Goal: Check status: Check status

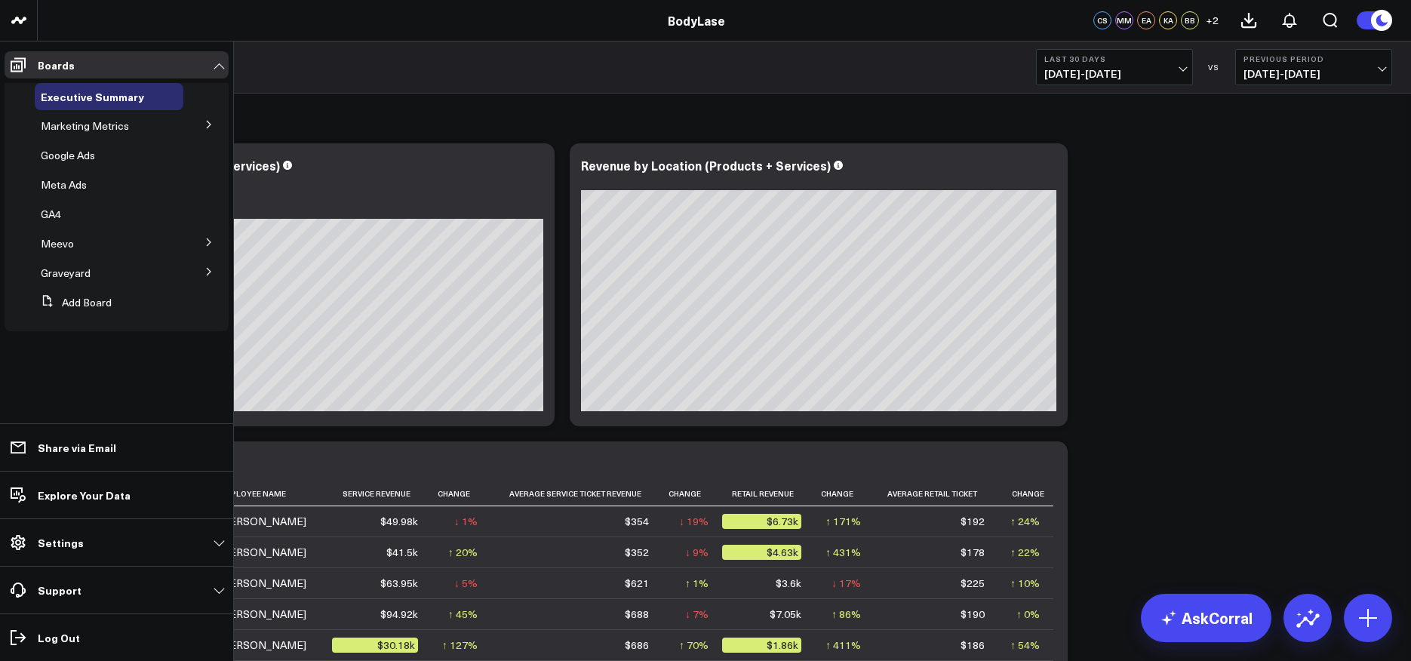
click at [206, 123] on icon at bounding box center [209, 124] width 9 height 9
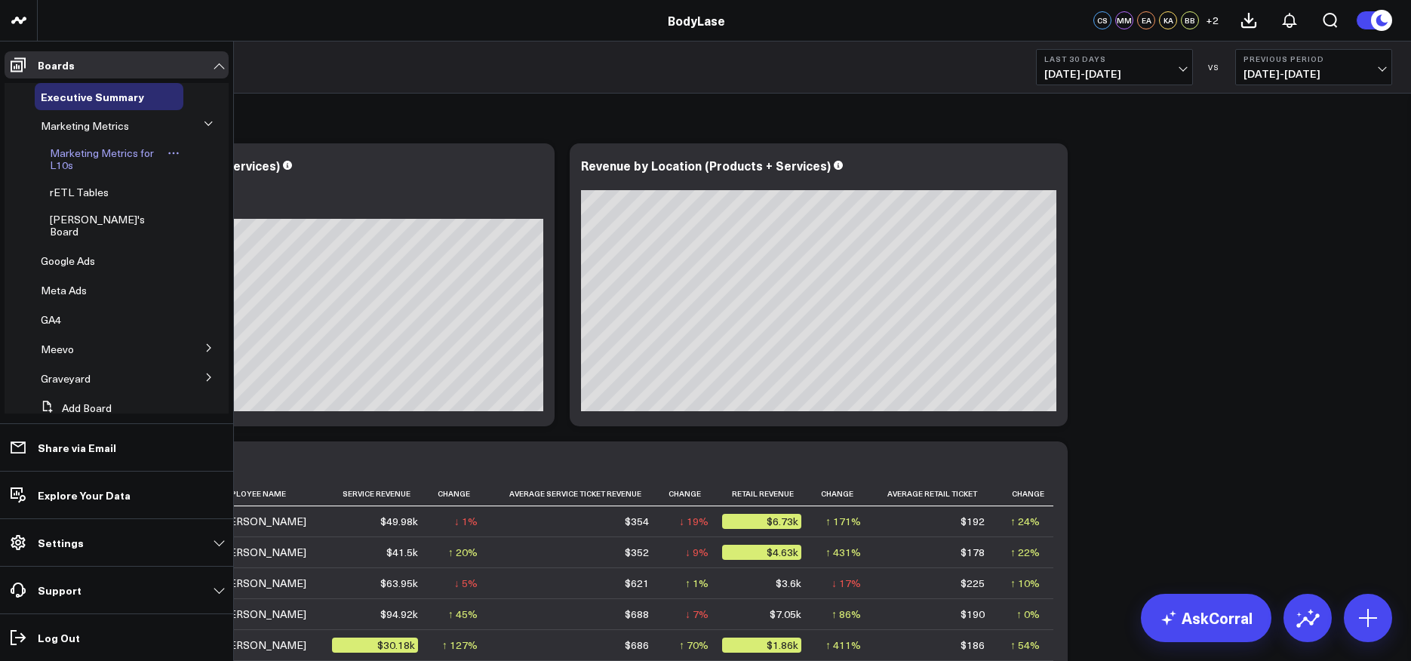
click at [118, 163] on link "Marketing Metrics for L10s" at bounding box center [107, 159] width 114 height 24
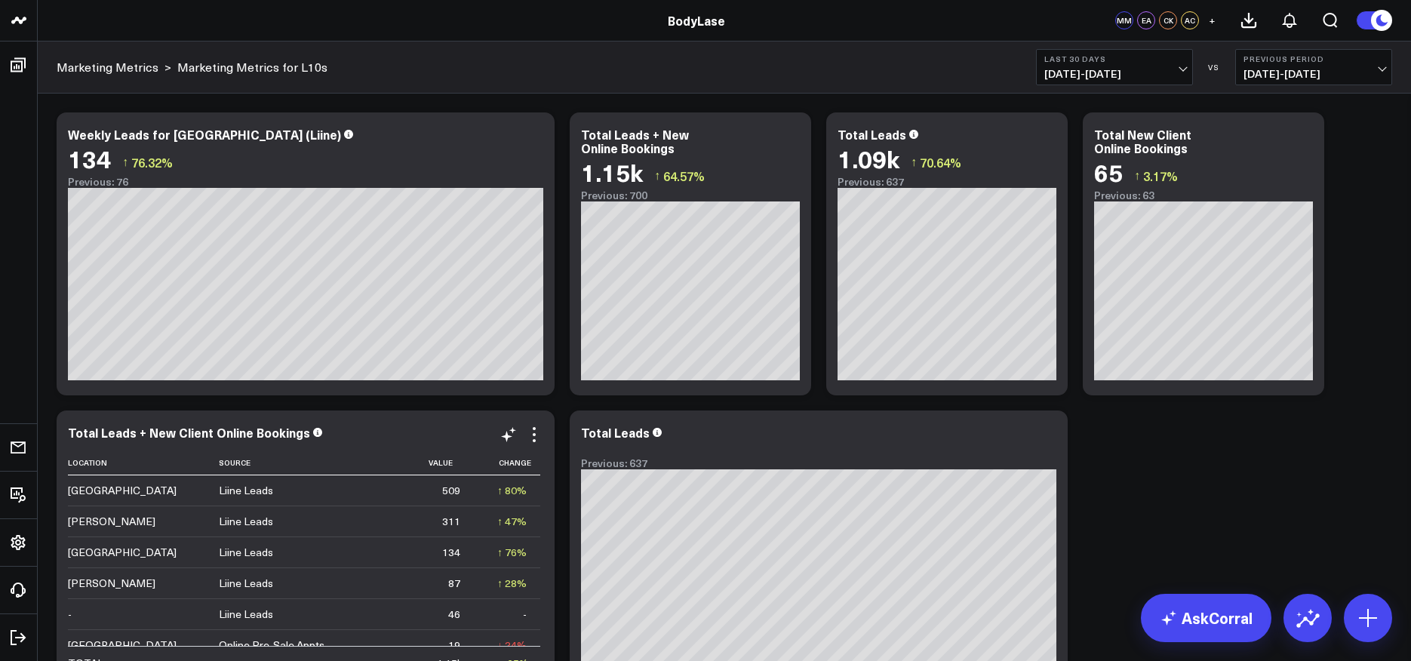
scroll to position [156, 0]
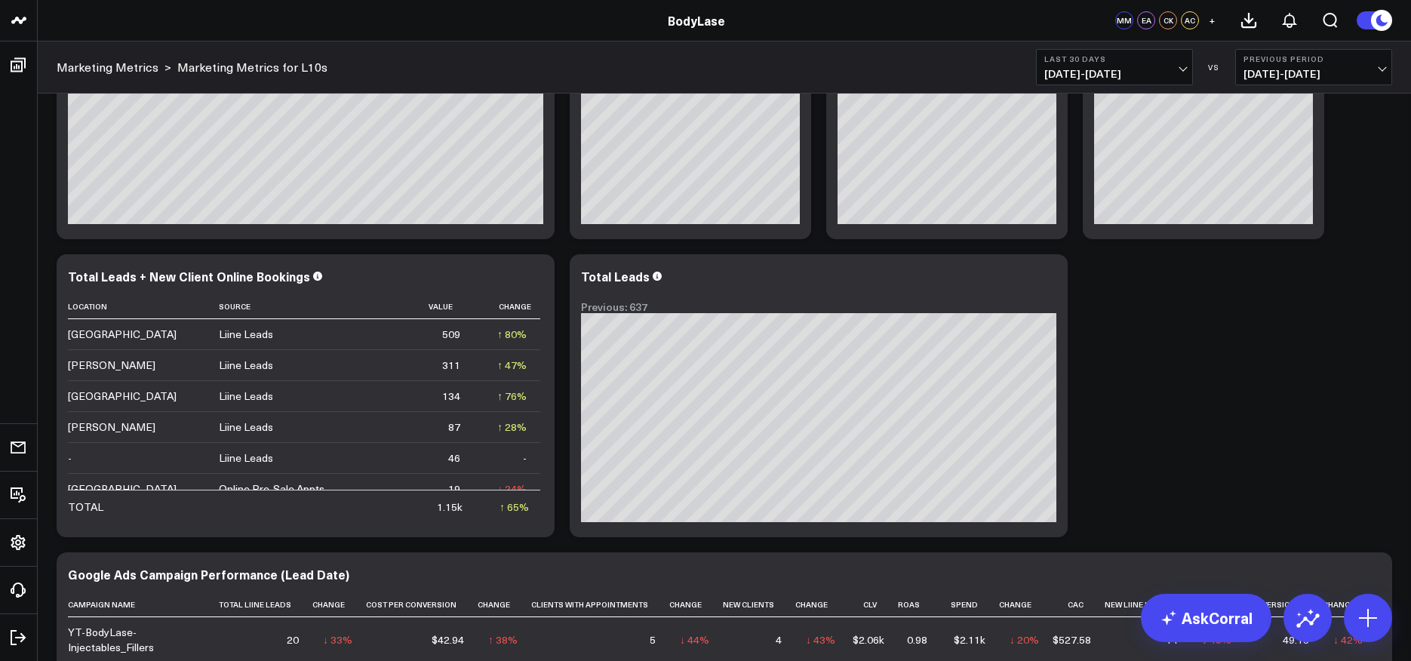
click at [1149, 69] on span "[DATE] - [DATE]" at bounding box center [1114, 74] width 140 height 12
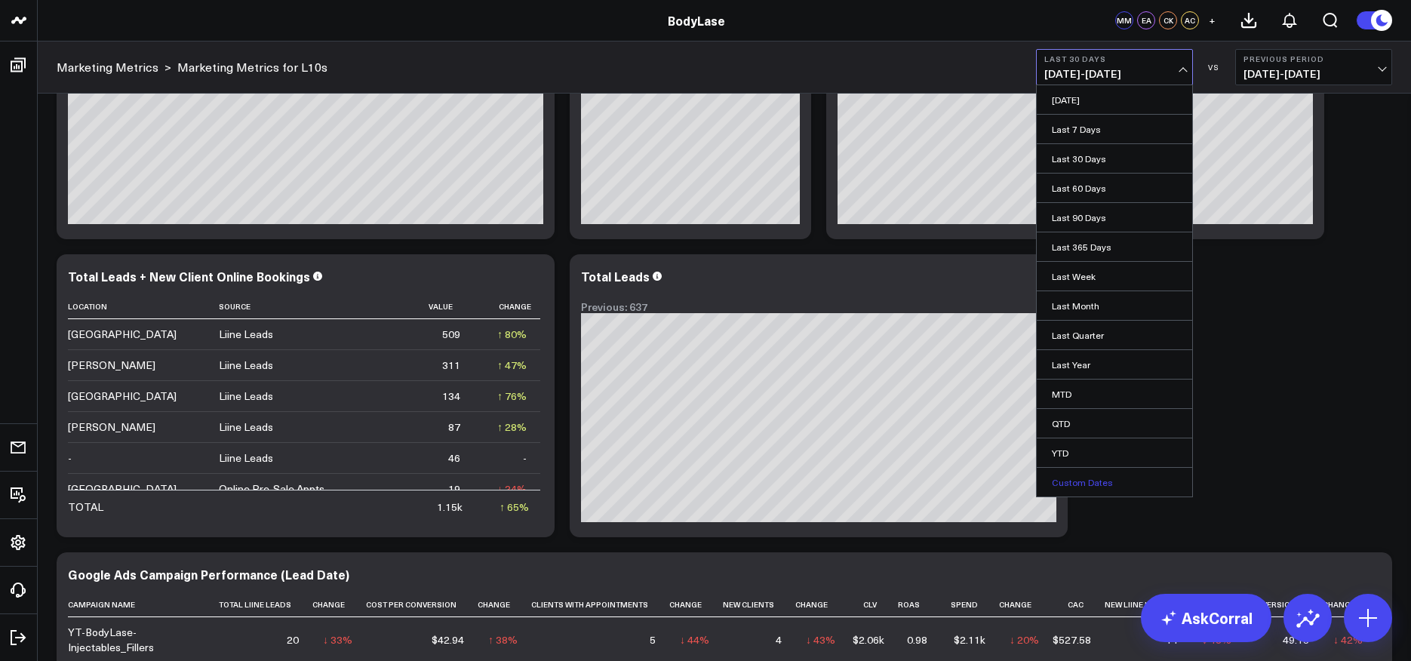
click at [1081, 483] on link "Custom Dates" at bounding box center [1114, 482] width 155 height 29
select select "8"
select select "2025"
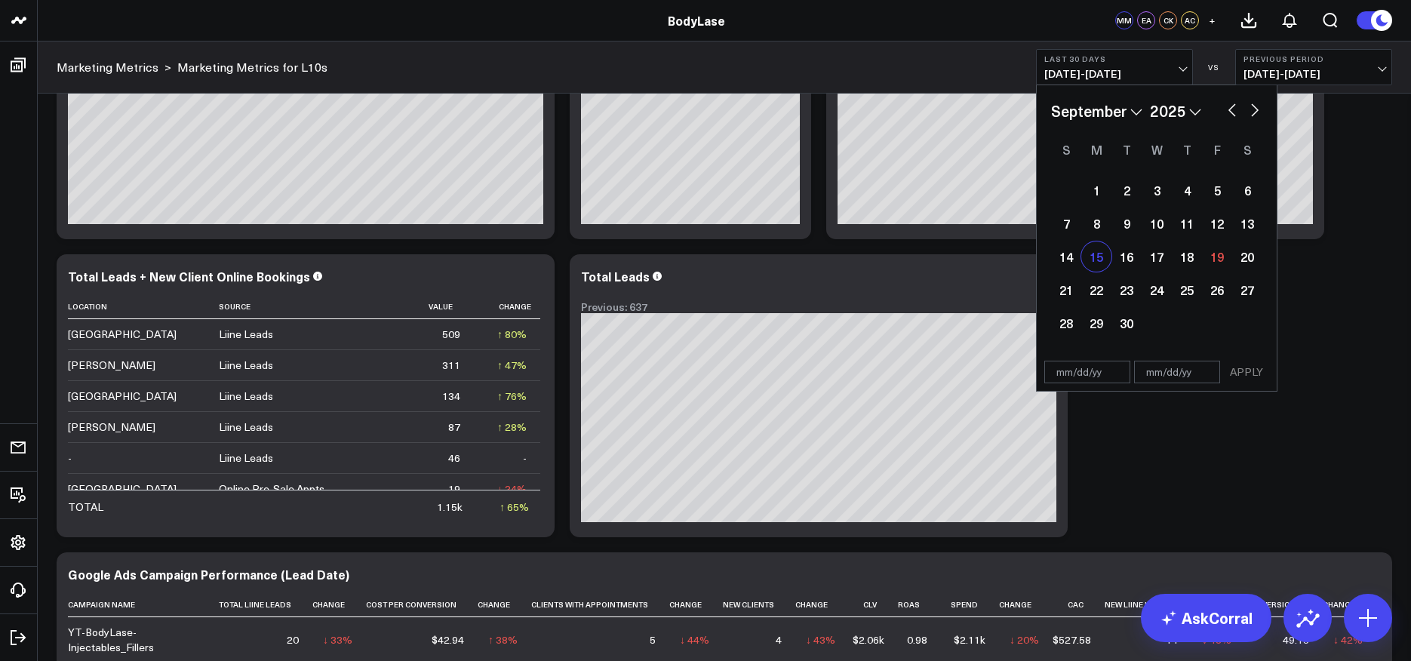
click at [1098, 256] on div "15" at bounding box center [1096, 256] width 30 height 30
type input "[DATE]"
select select "8"
select select "2025"
click at [1186, 261] on div "18" at bounding box center [1187, 256] width 30 height 30
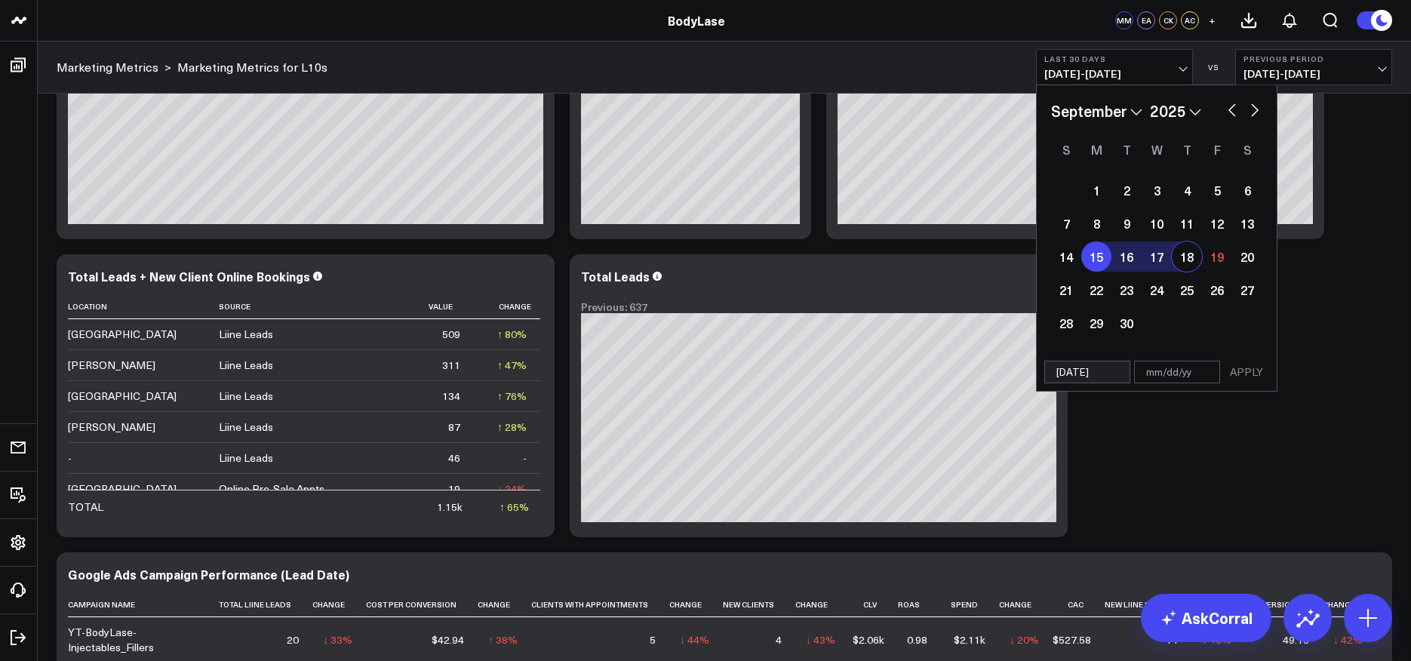
type input "[DATE]"
select select "8"
select select "2025"
click at [1248, 365] on button "APPLY" at bounding box center [1246, 372] width 45 height 23
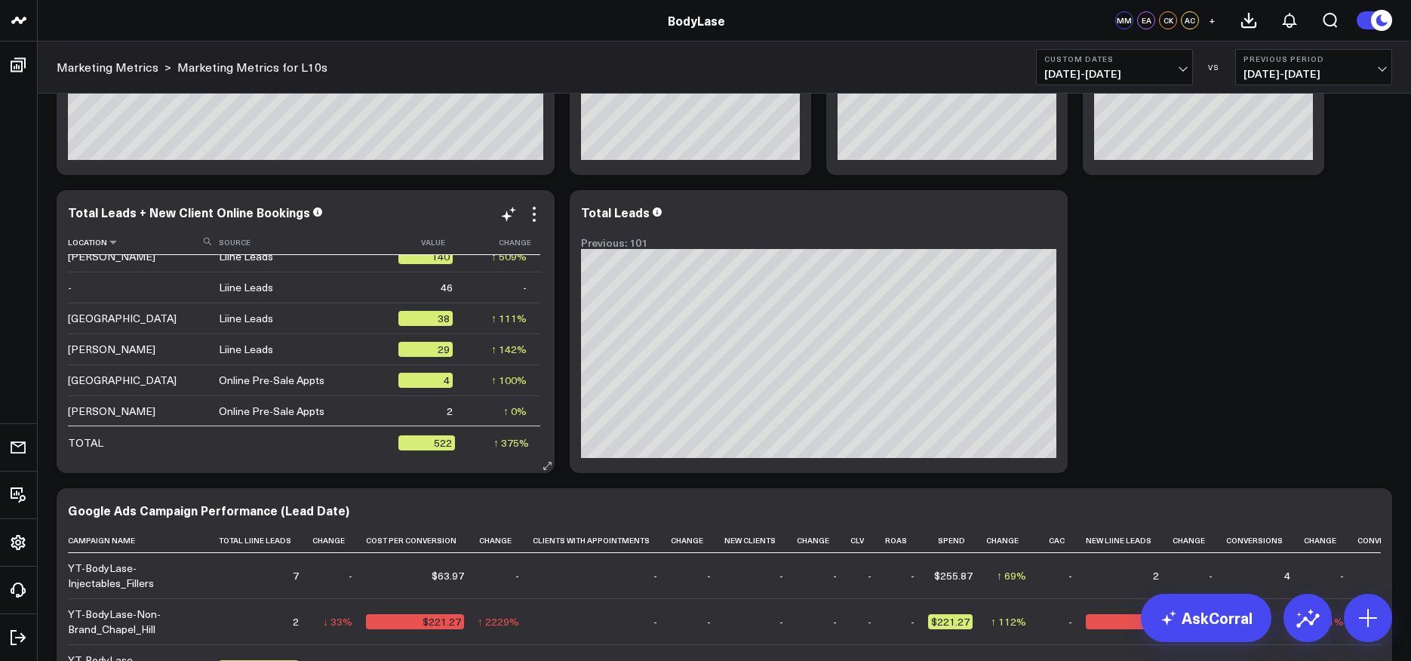
scroll to position [42, 0]
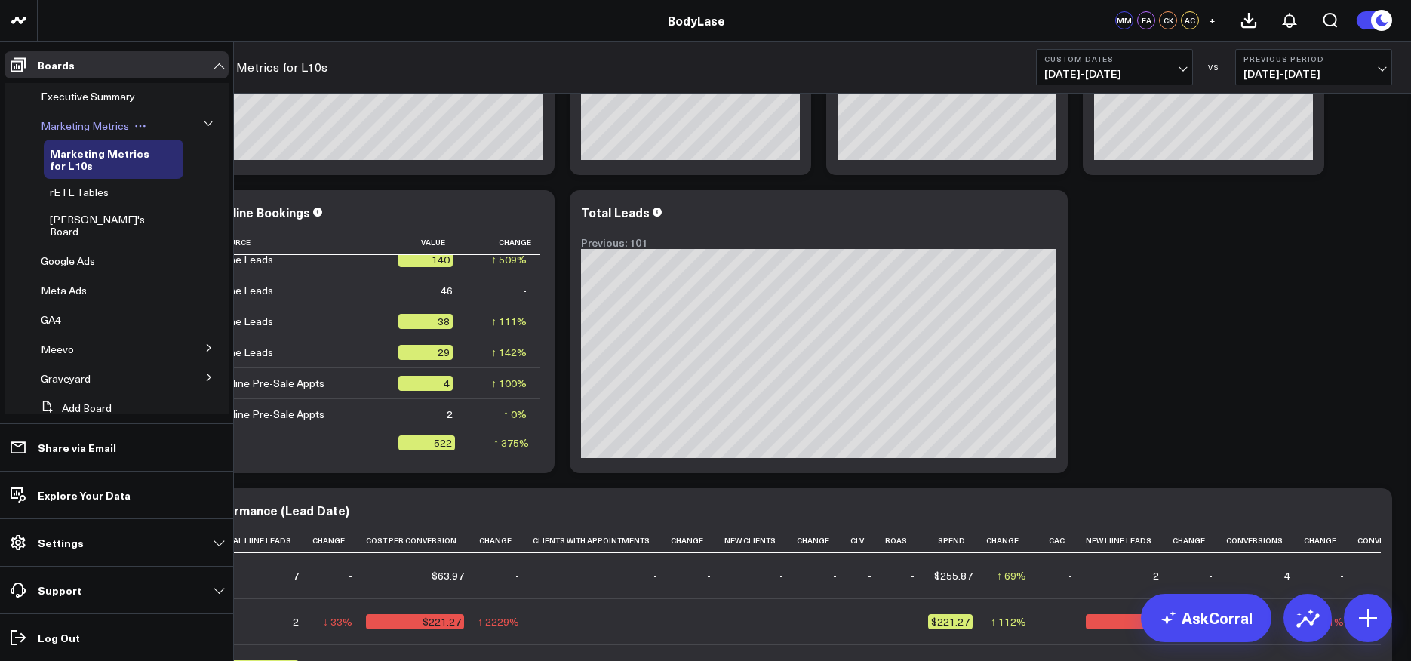
click at [109, 124] on span "Marketing Metrics" at bounding box center [85, 125] width 88 height 14
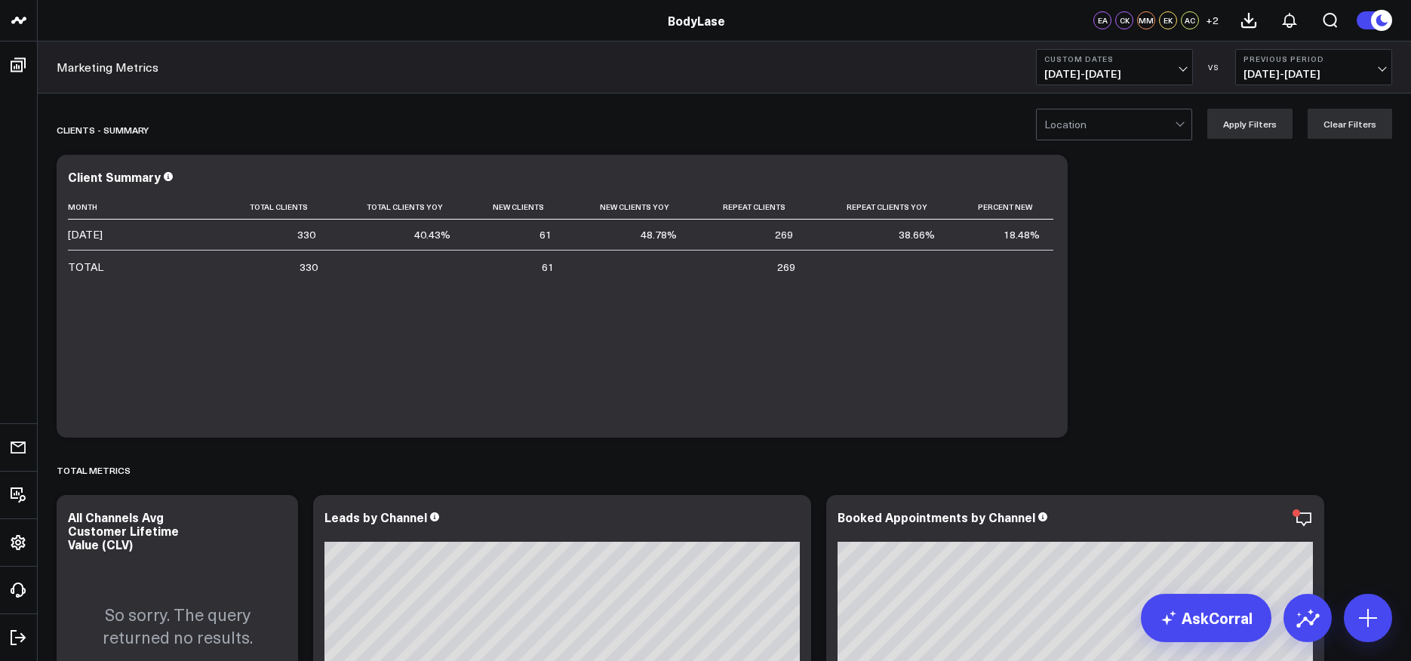
click at [1318, 81] on button "Previous Period [DATE] - [DATE]" at bounding box center [1313, 67] width 157 height 36
click at [1273, 184] on link "No Comparison" at bounding box center [1313, 188] width 155 height 29
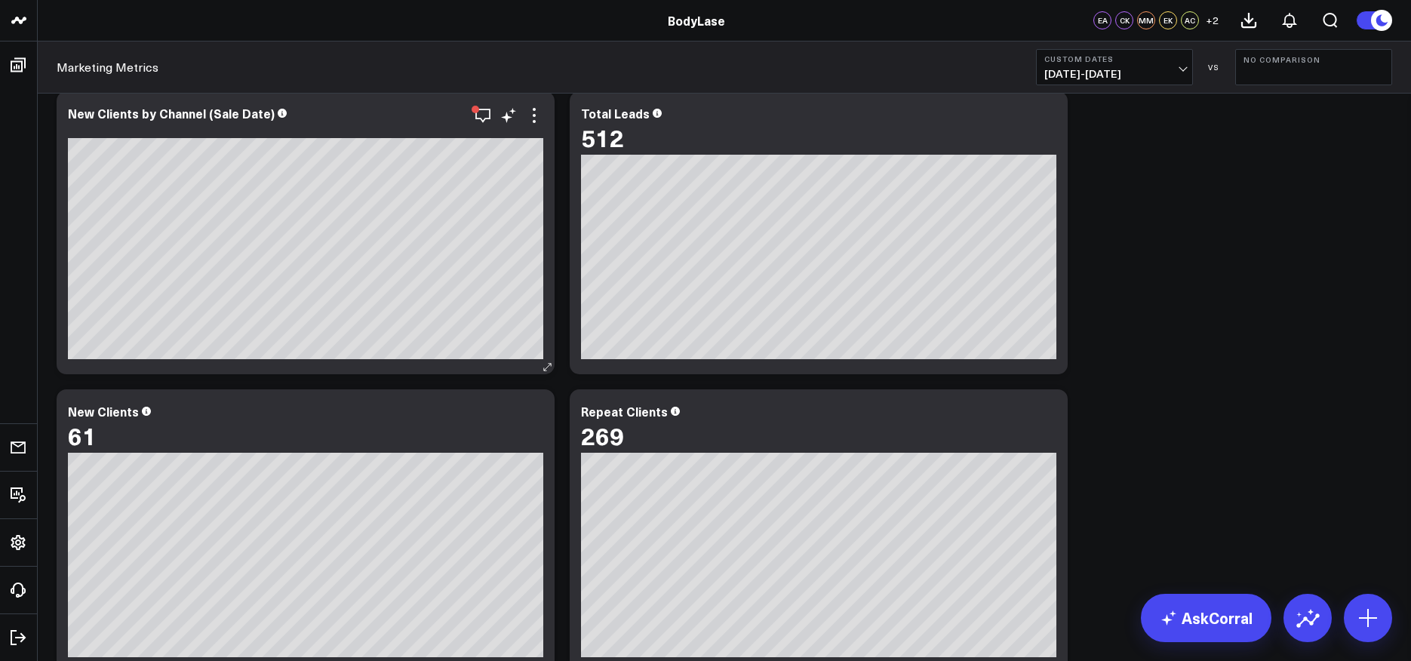
scroll to position [701, 0]
